Goal: Information Seeking & Learning: Learn about a topic

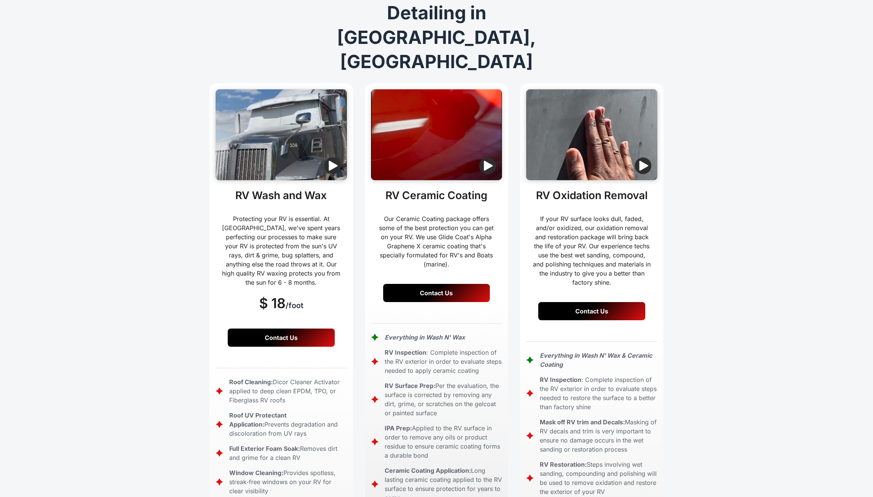
scroll to position [104, 0]
click at [331, 157] on img "button" at bounding box center [332, 165] width 17 height 17
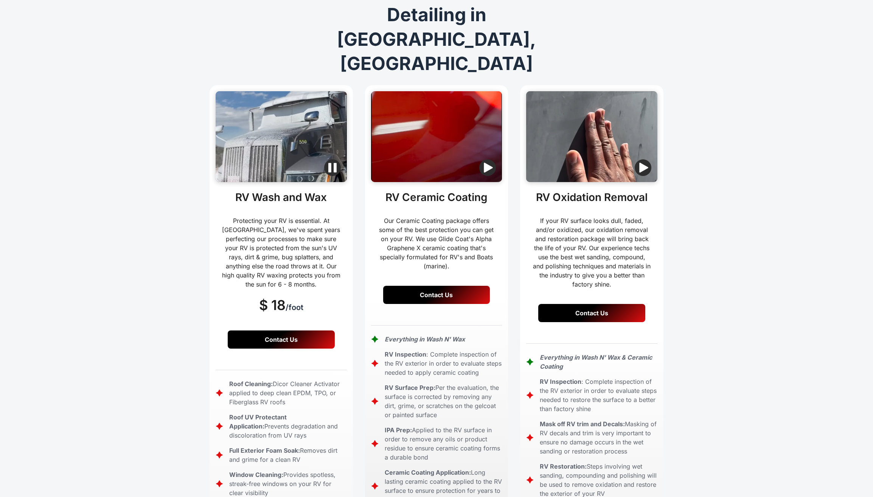
scroll to position [102, 0]
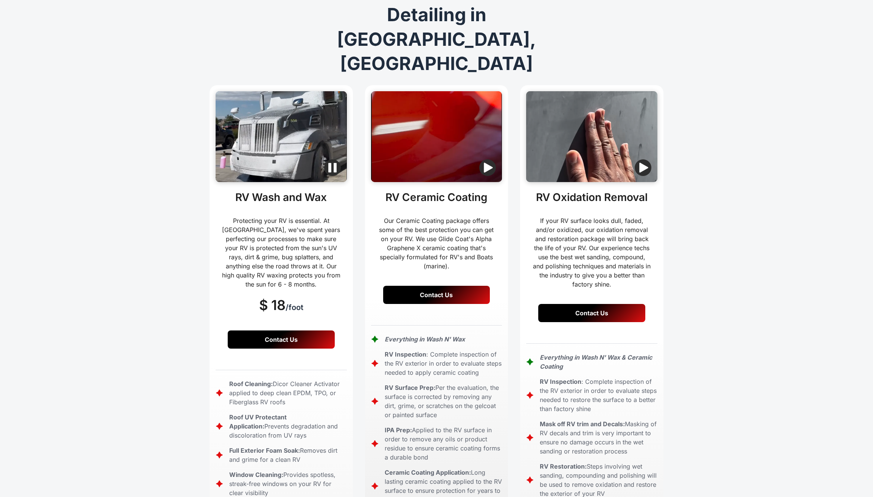
click at [490, 159] on img "button" at bounding box center [487, 167] width 17 height 17
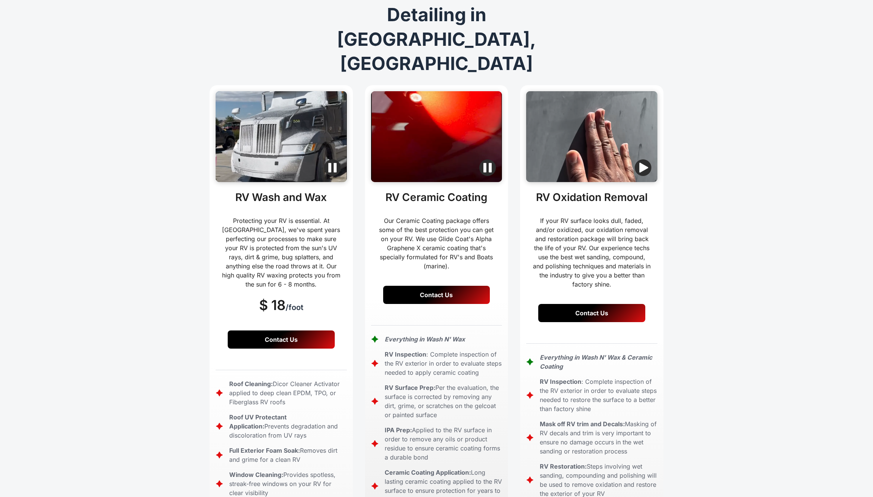
click at [643, 159] on img "button" at bounding box center [643, 167] width 17 height 17
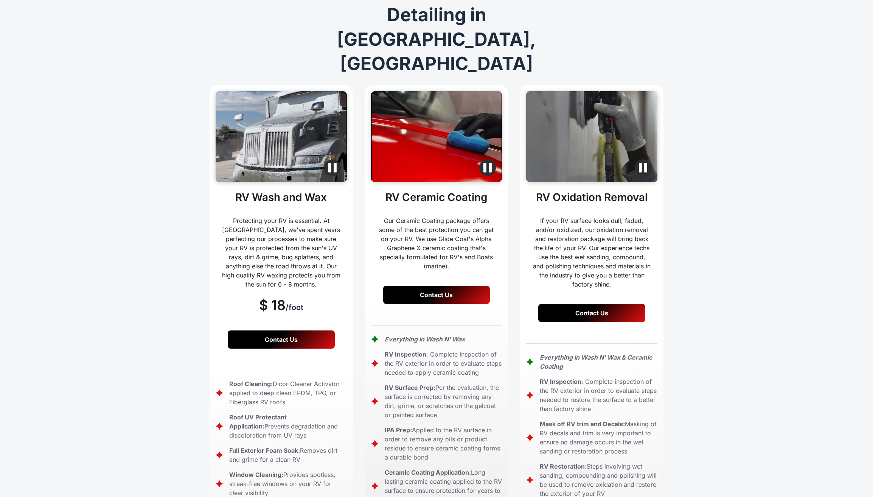
click at [327, 159] on img "button" at bounding box center [332, 167] width 17 height 17
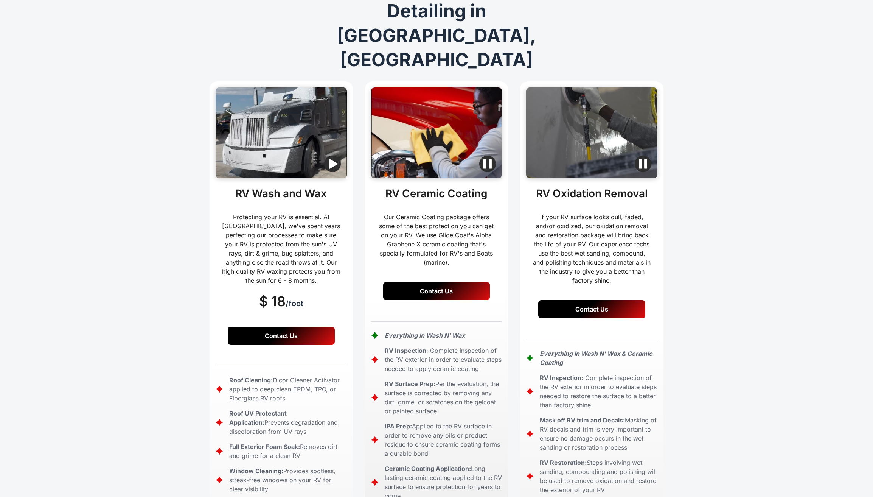
scroll to position [103, 0]
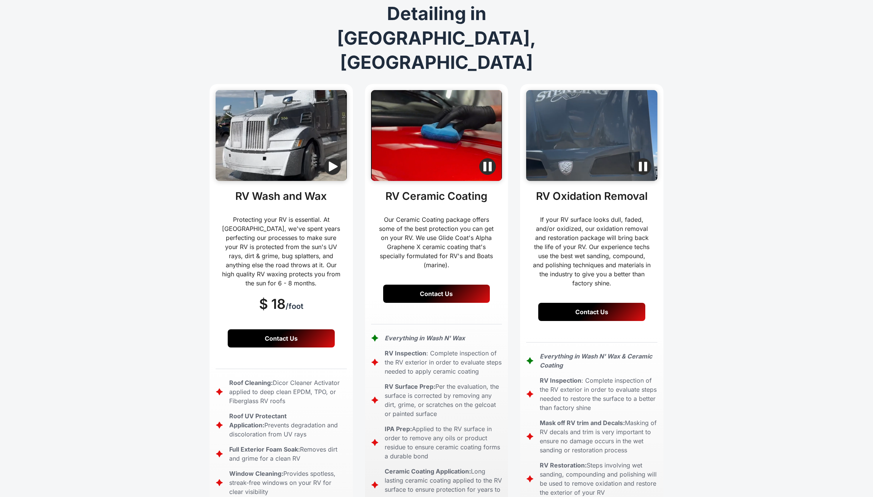
drag, startPoint x: 643, startPoint y: 114, endPoint x: 615, endPoint y: 116, distance: 28.4
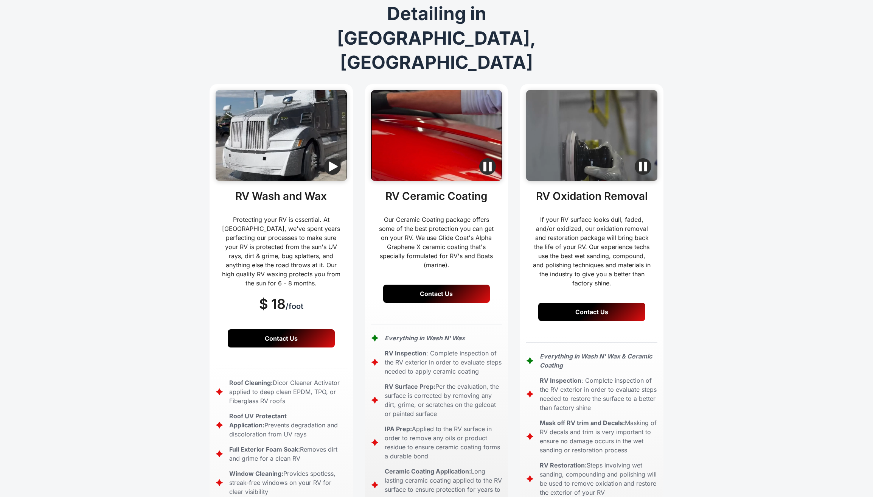
click at [643, 158] on img "button" at bounding box center [643, 166] width 17 height 17
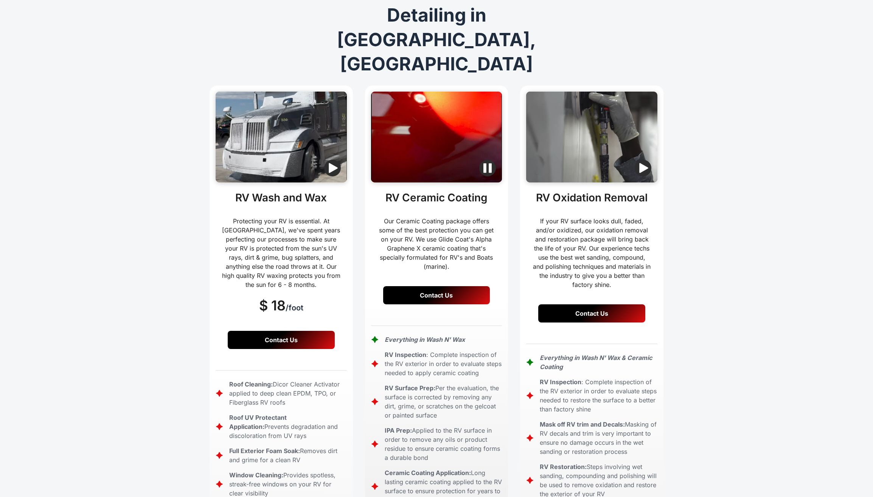
scroll to position [101, 0]
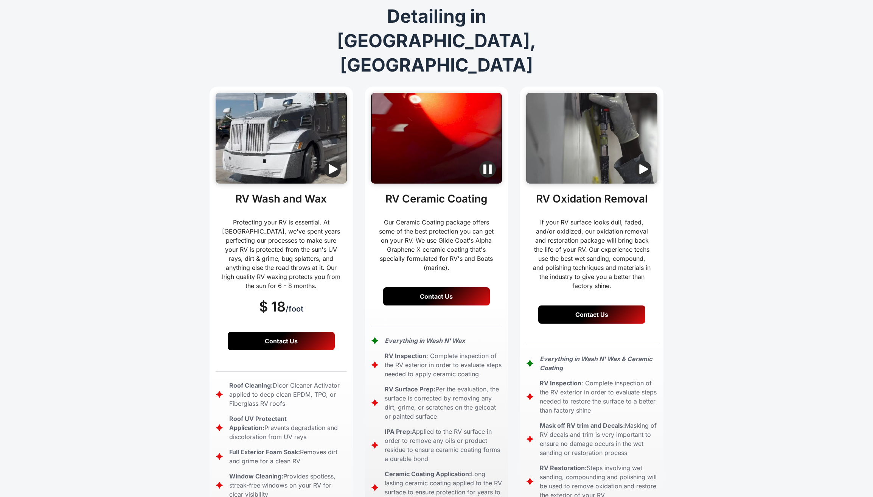
click at [485, 161] on img "button" at bounding box center [487, 169] width 17 height 17
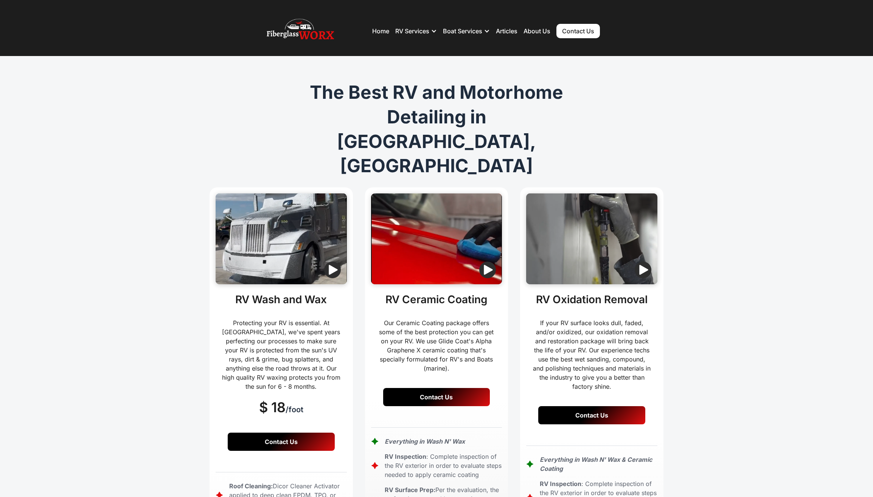
scroll to position [0, 0]
click at [304, 29] on img at bounding box center [300, 31] width 67 height 30
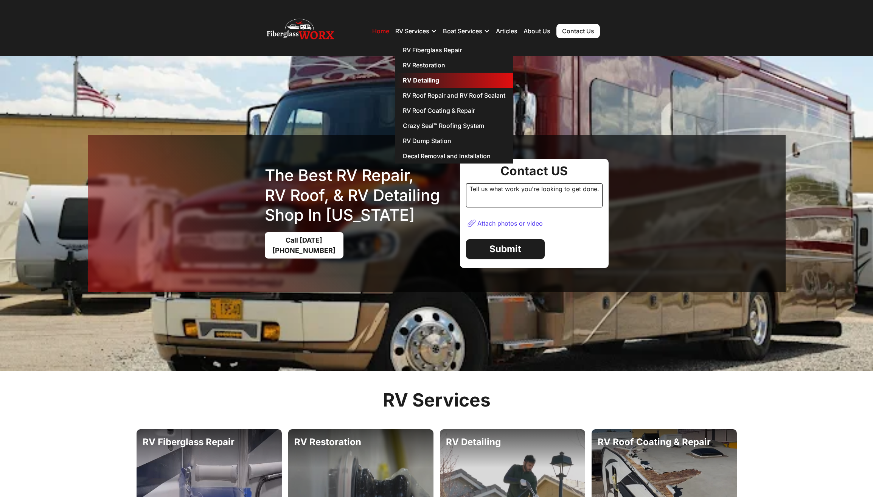
click at [424, 81] on link "RV Detailing" at bounding box center [454, 80] width 118 height 15
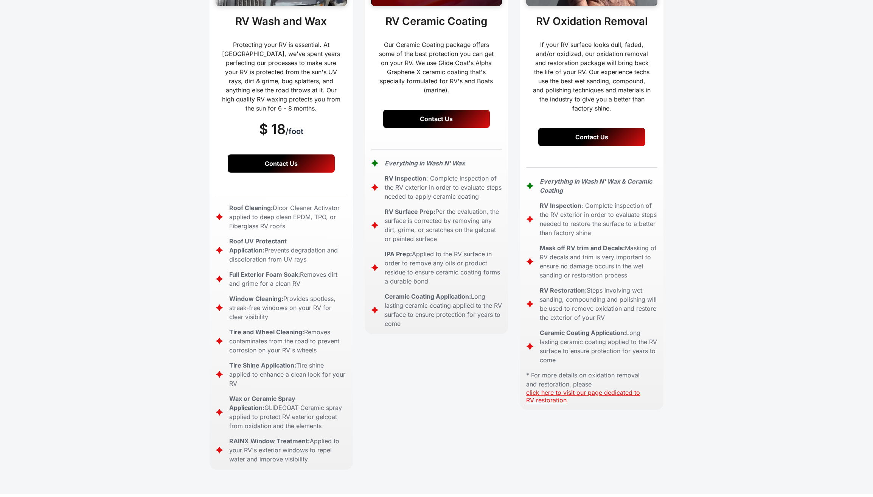
click at [302, 154] on link "Contact Us" at bounding box center [281, 163] width 107 height 18
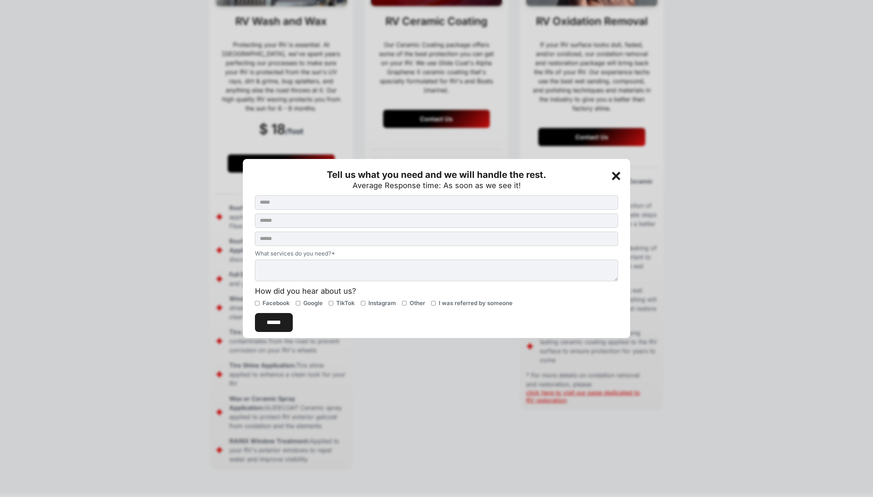
click at [613, 171] on div "+" at bounding box center [617, 174] width 15 height 15
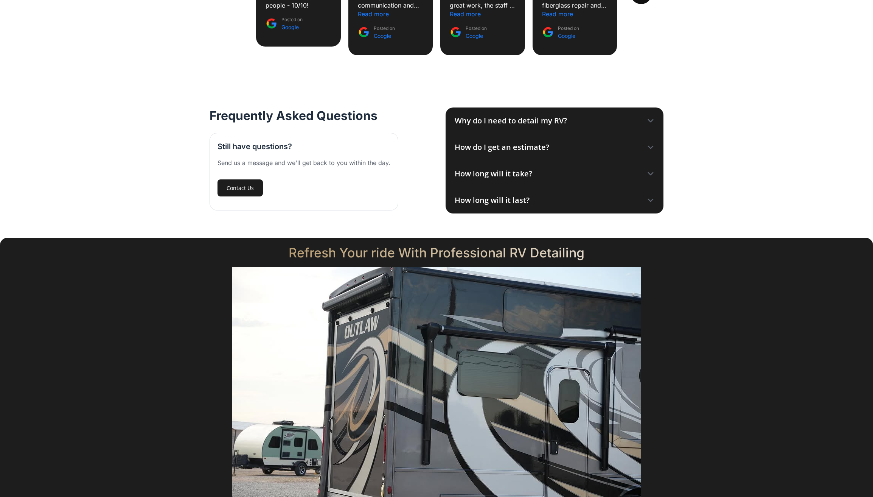
scroll to position [1022, 0]
click at [591, 160] on div "How long will it take?" at bounding box center [555, 173] width 218 height 26
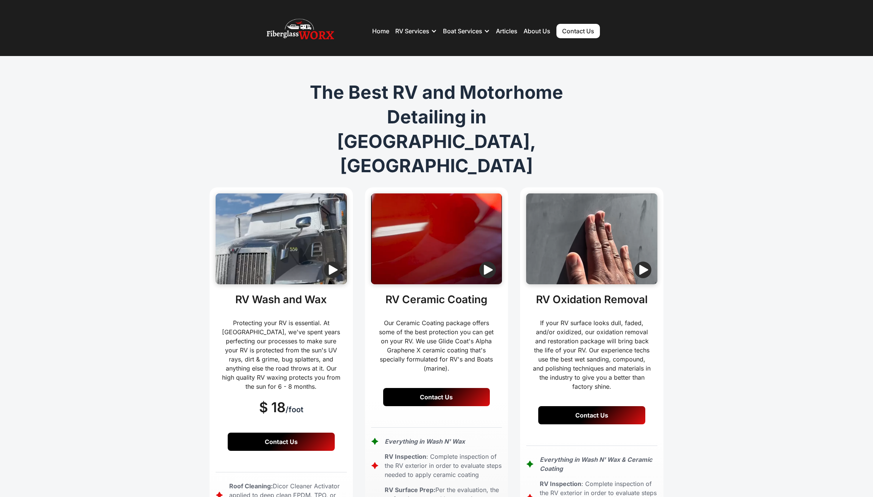
scroll to position [0, 0]
